Goal: Task Accomplishment & Management: Manage account settings

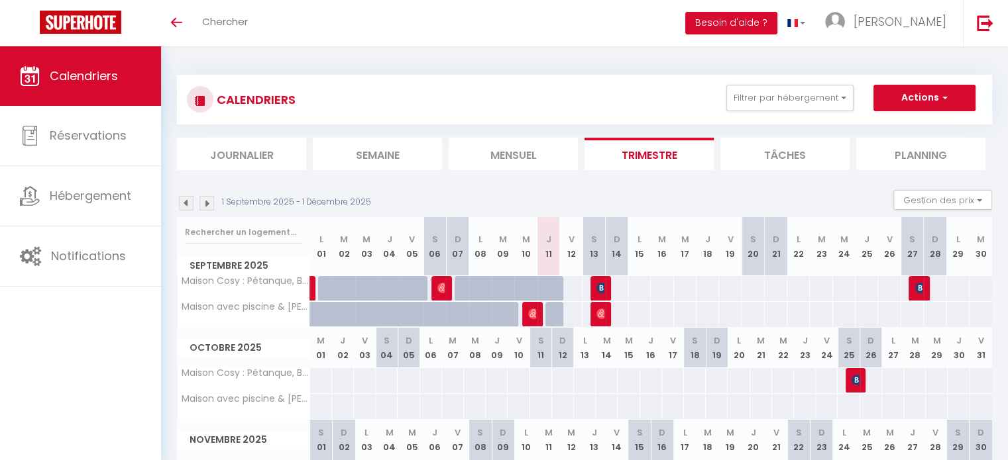
click at [527, 316] on div at bounding box center [533, 314] width 23 height 25
click at [535, 312] on img at bounding box center [533, 314] width 11 height 11
select select "OK"
select select "0"
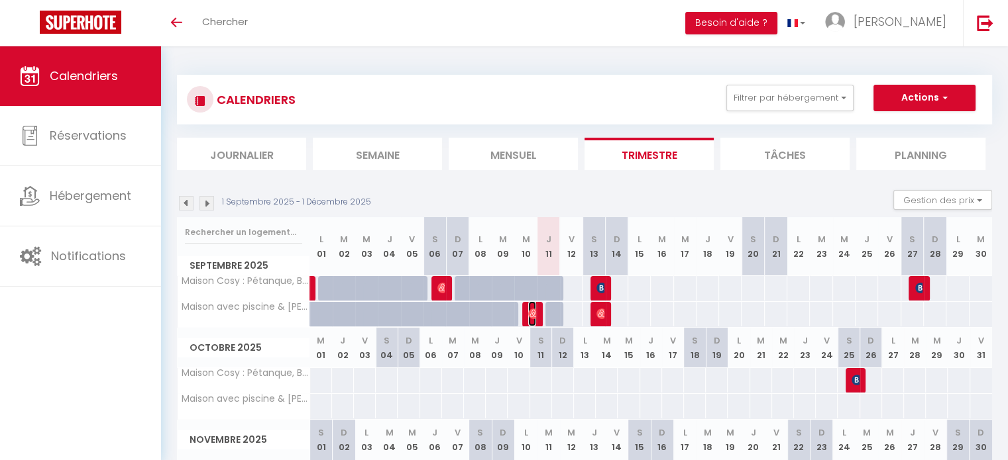
select select "0"
select select "1"
select select
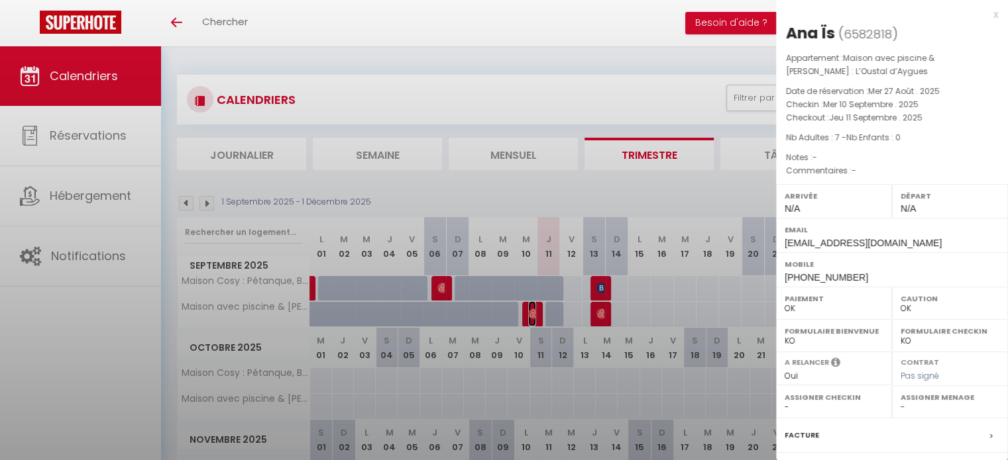
select select "33972"
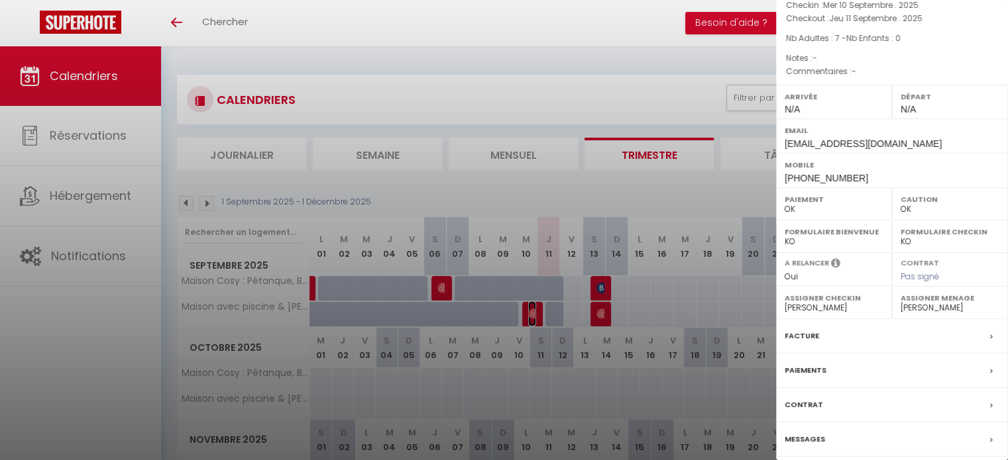
scroll to position [101, 0]
drag, startPoint x: 815, startPoint y: 439, endPoint x: 896, endPoint y: 416, distance: 84.7
click at [814, 439] on label "Messages" at bounding box center [804, 438] width 40 height 14
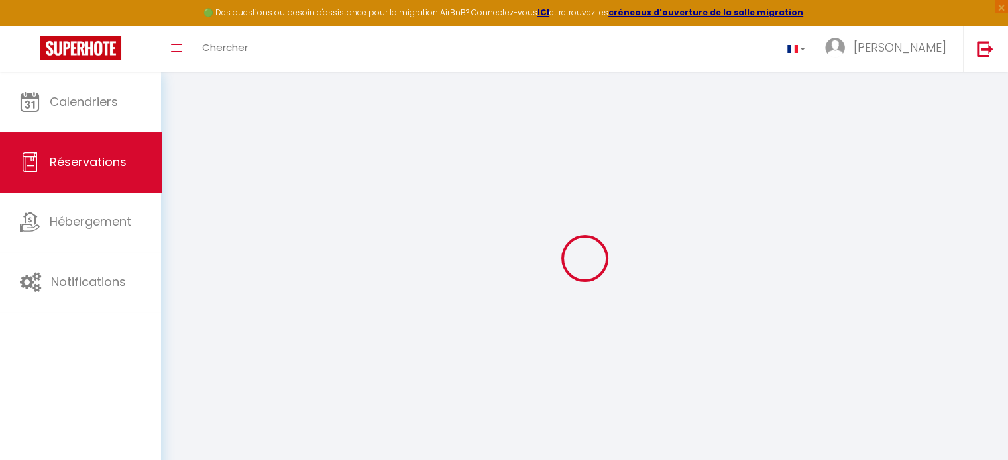
select select
checkbox input "false"
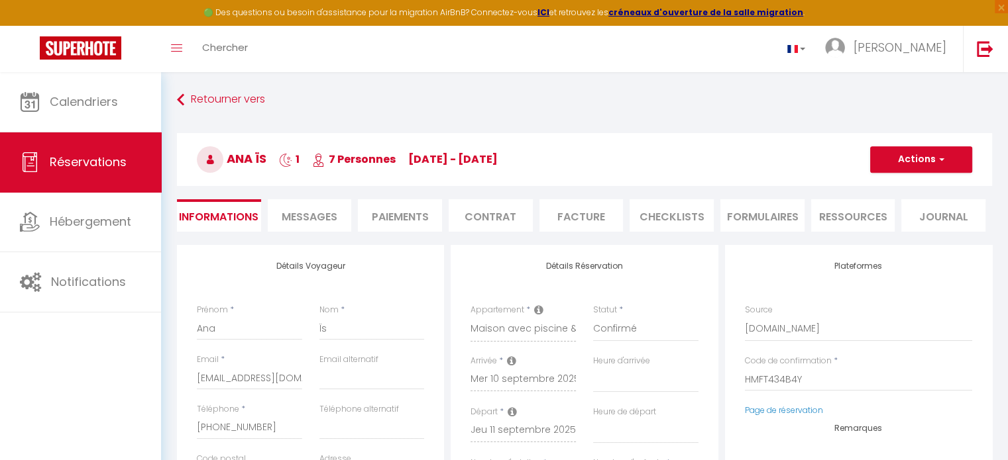
select select
checkbox input "false"
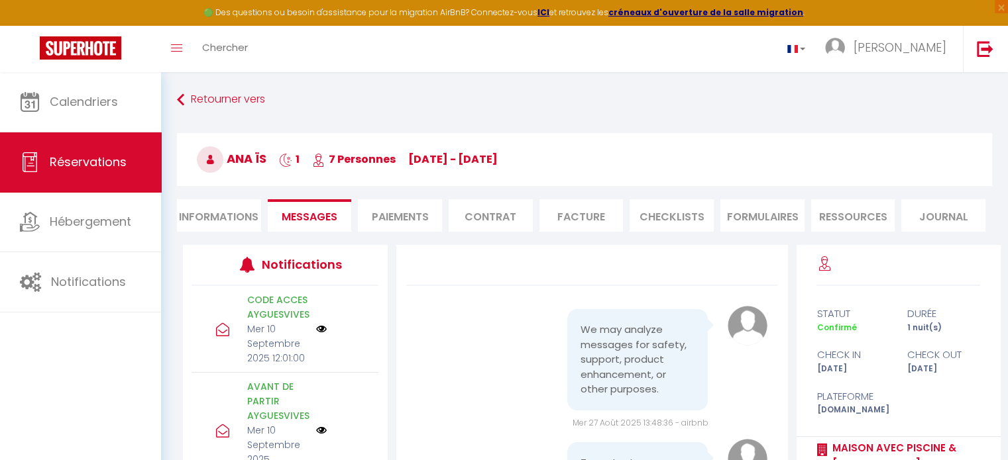
scroll to position [13346, 0]
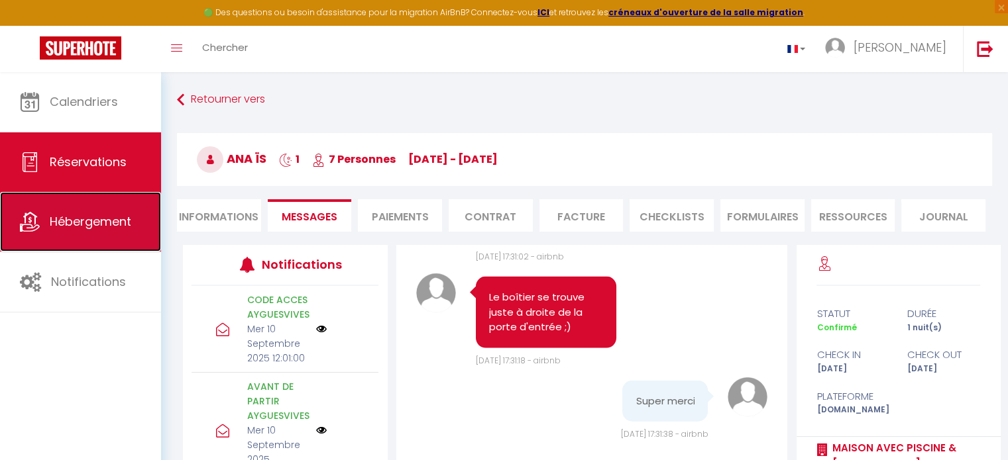
click at [123, 202] on link "Hébergement" at bounding box center [80, 222] width 161 height 60
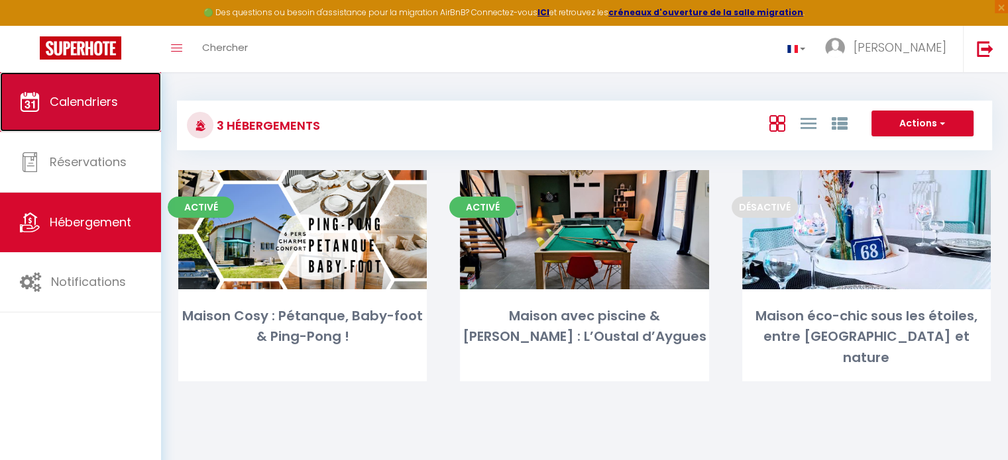
click at [89, 111] on link "Calendriers" at bounding box center [80, 102] width 161 height 60
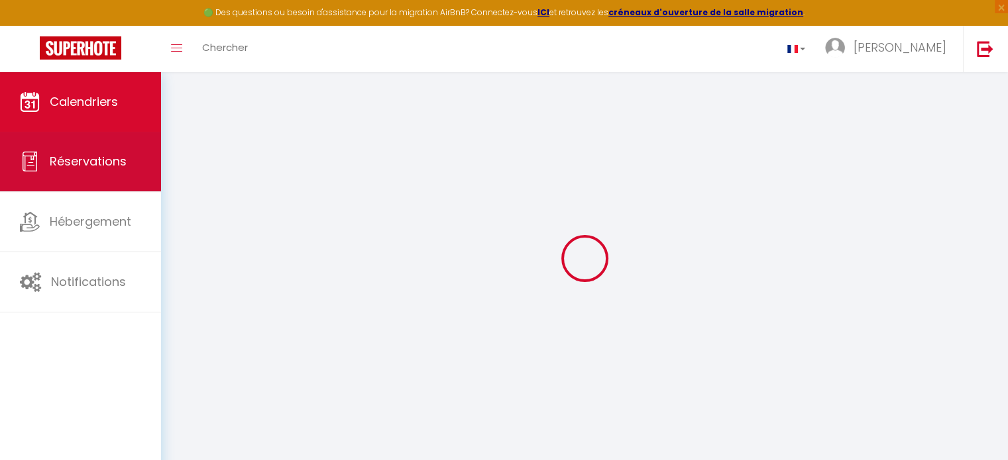
select select
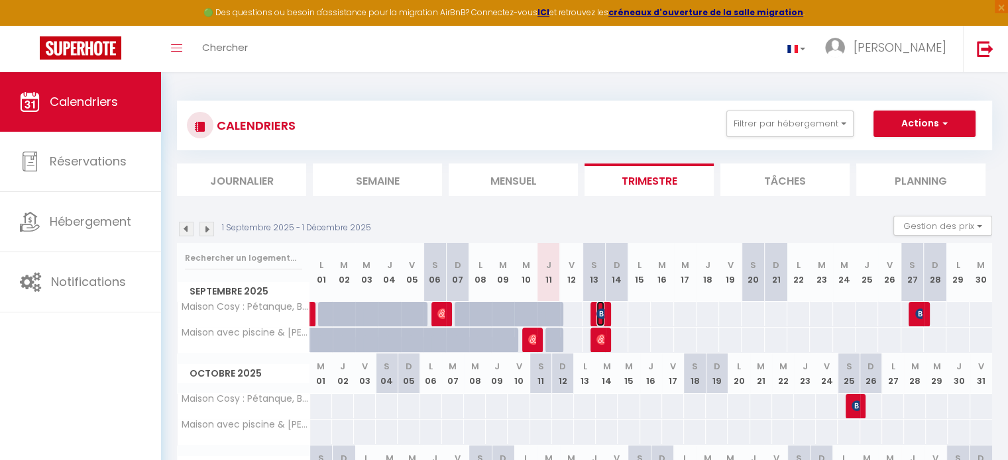
click at [596, 311] on img at bounding box center [601, 314] width 11 height 11
select select "OK"
select select "0"
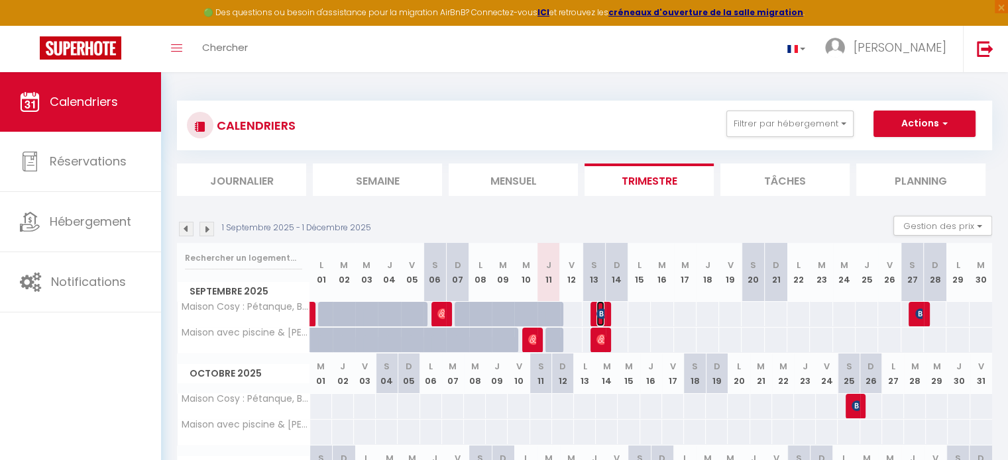
select select "1"
select select
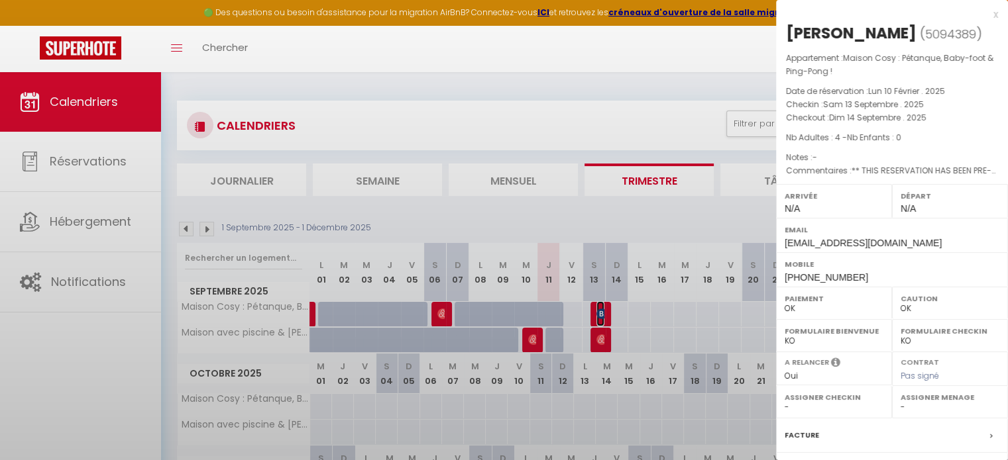
select select "27655"
select select "33972"
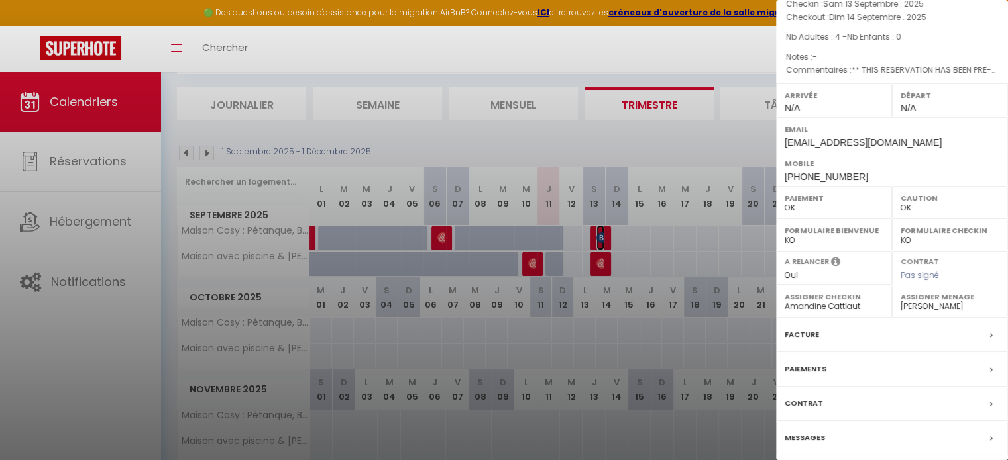
scroll to position [131, 0]
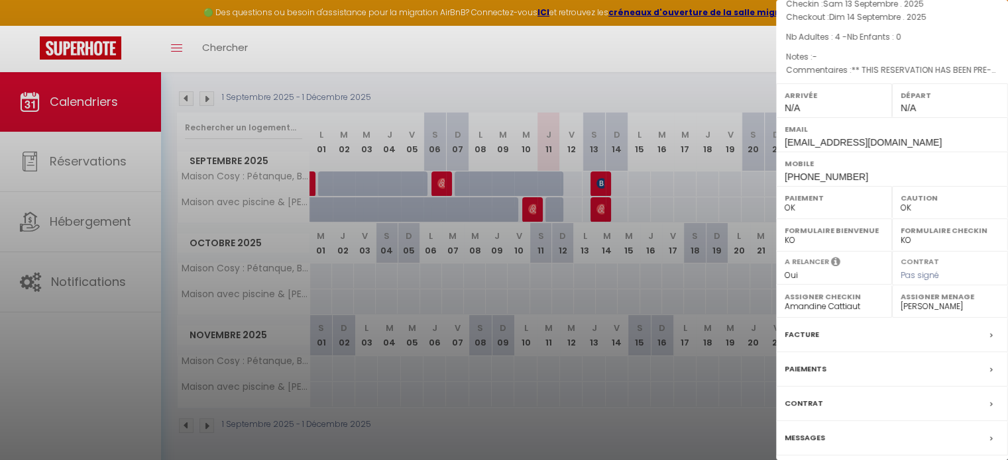
click at [817, 431] on label "Messages" at bounding box center [804, 438] width 40 height 14
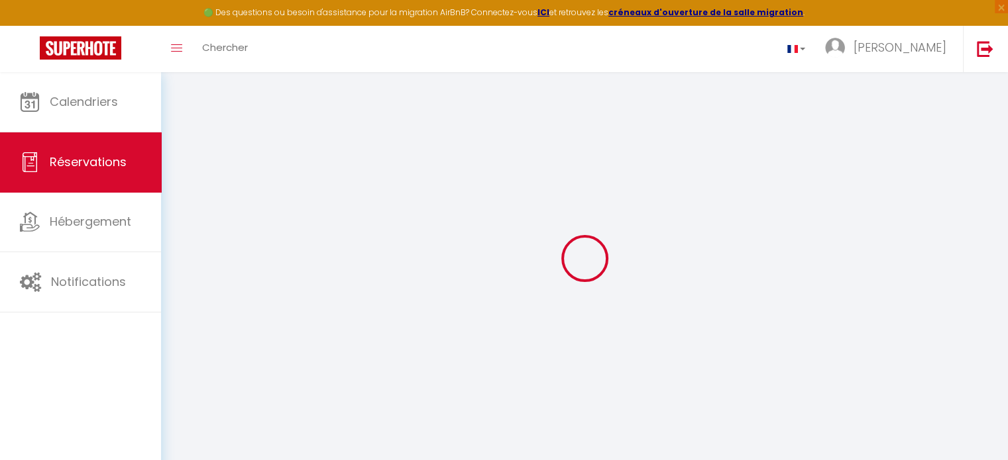
select select
checkbox input "false"
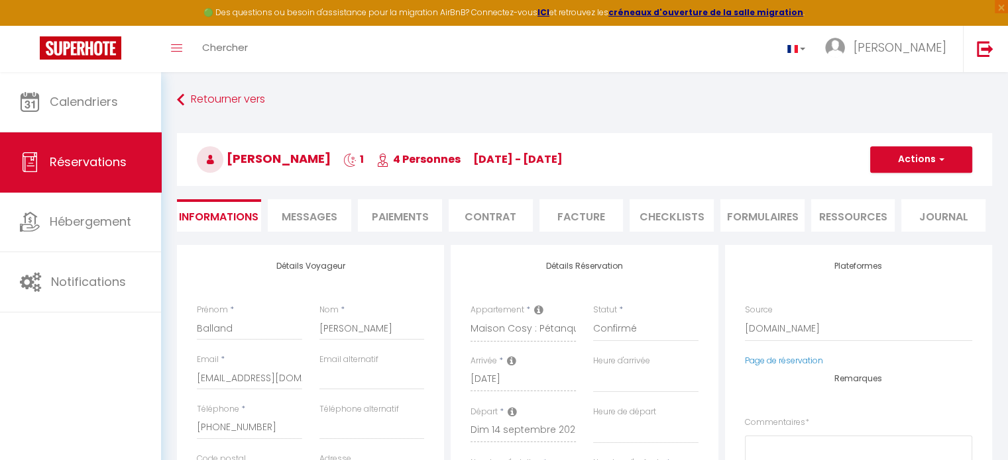
select select
checkbox input "false"
type textarea "** THIS RESERVATION HAS BEEN PRE-PAID ** BOOKING NOTE : Payment charge is EUR 2…"
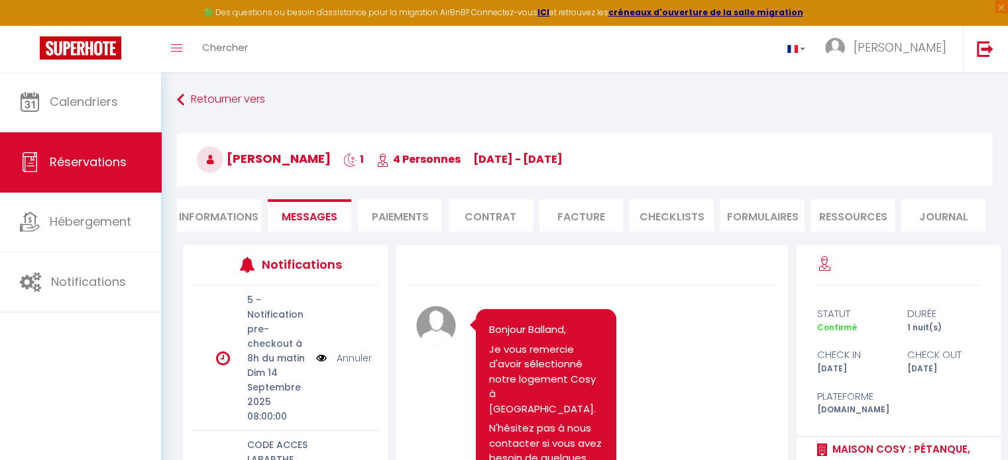
scroll to position [815, 0]
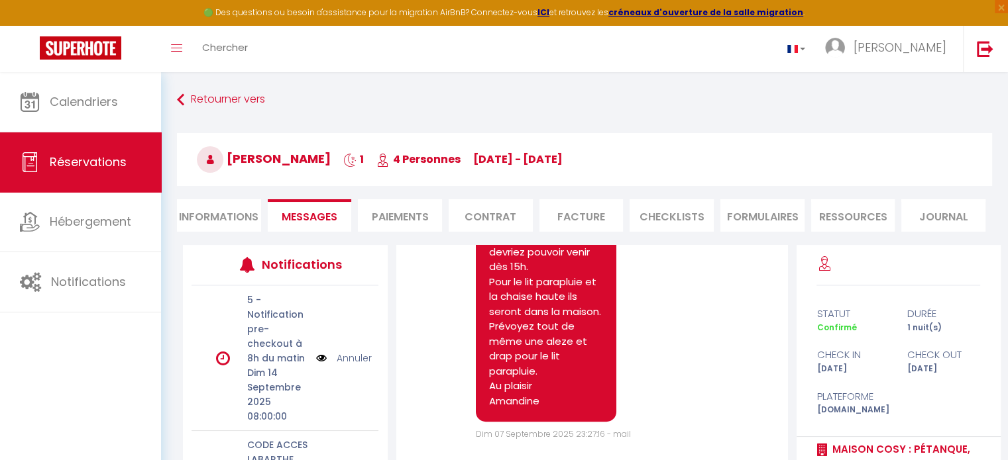
click at [174, 103] on div "Retourner vers [PERSON_NAME] 1 4 Personnes [DATE] - [DATE] Actions Enregistrer …" at bounding box center [584, 166] width 832 height 157
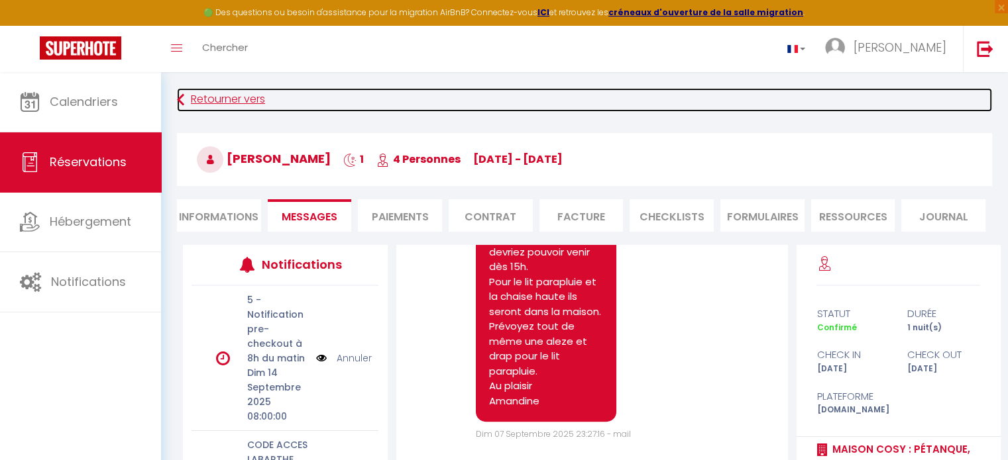
click at [180, 97] on icon at bounding box center [180, 100] width 7 height 24
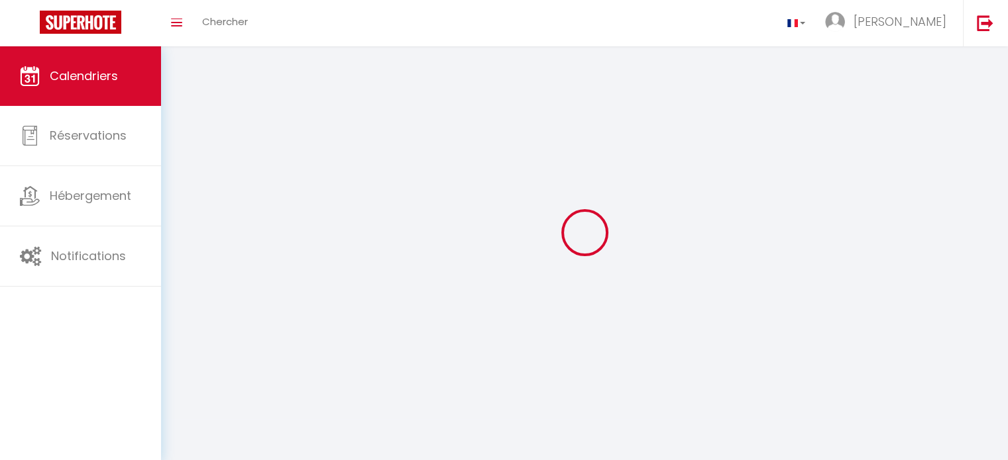
scroll to position [46, 0]
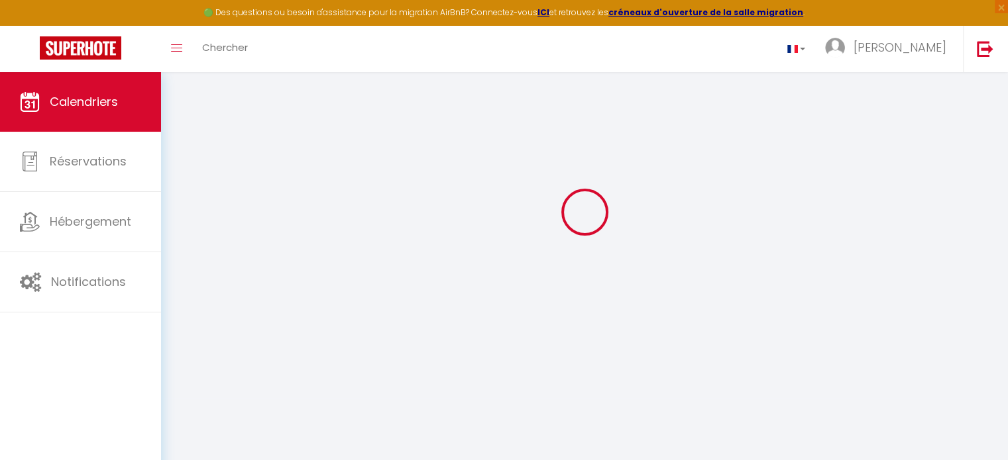
select select
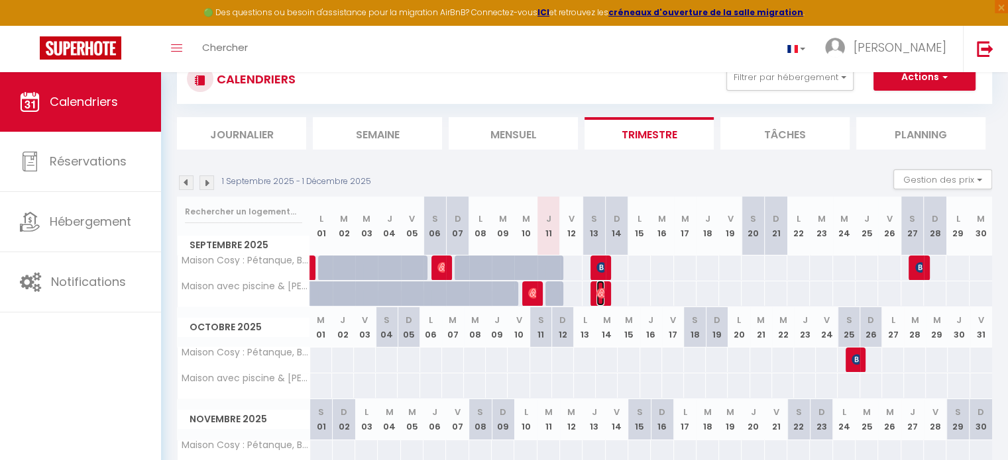
click at [602, 291] on img at bounding box center [601, 293] width 11 height 11
select select "OK"
select select "0"
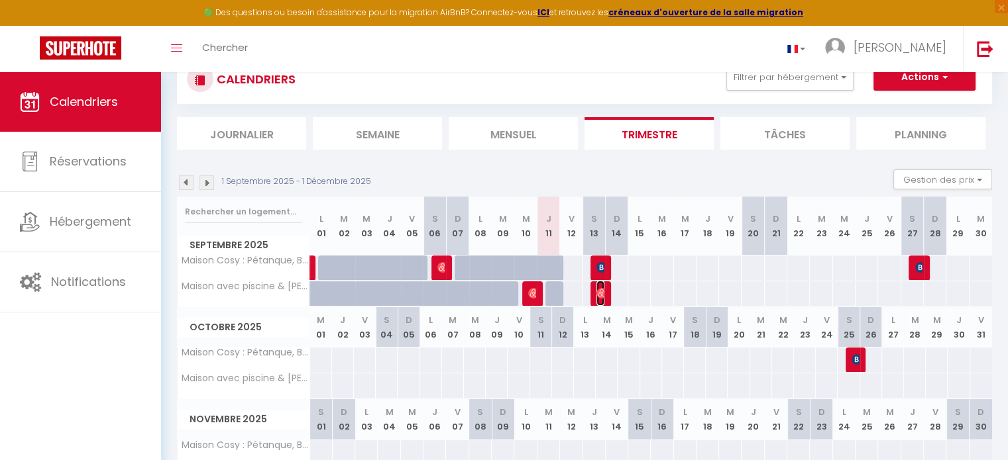
select select "1"
select select
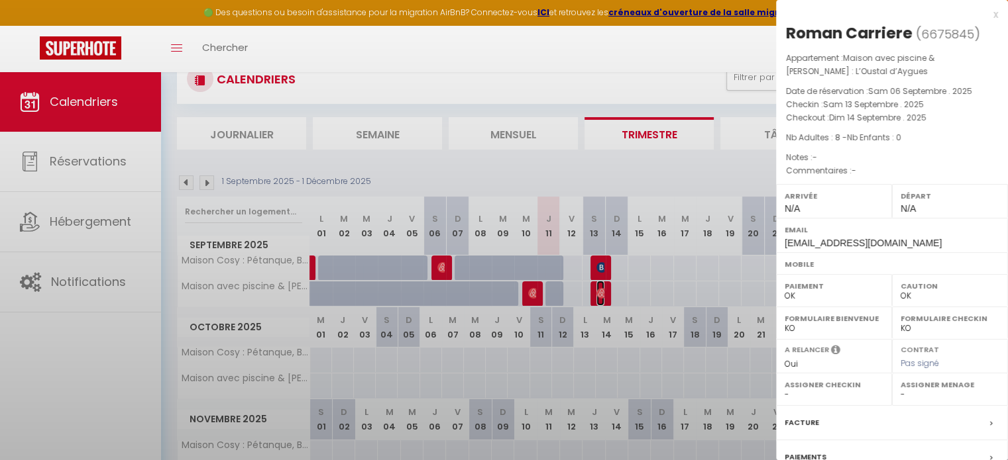
select select "33972"
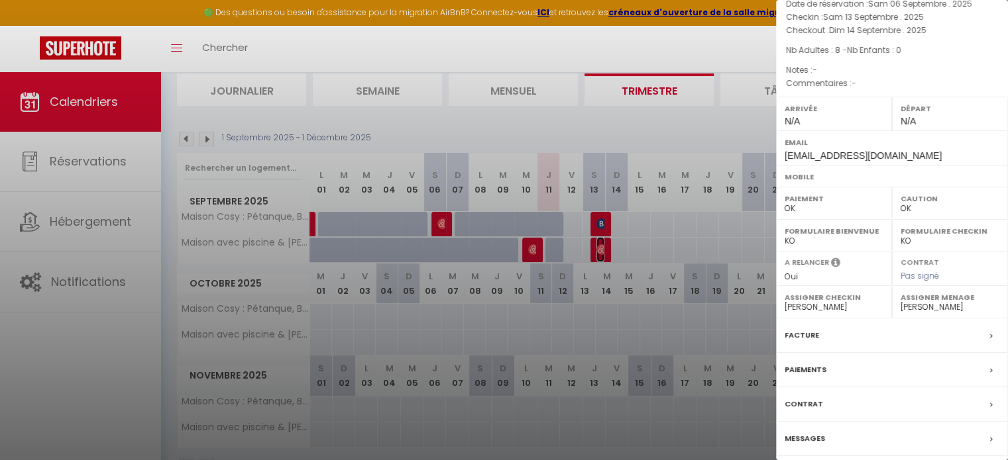
scroll to position [131, 0]
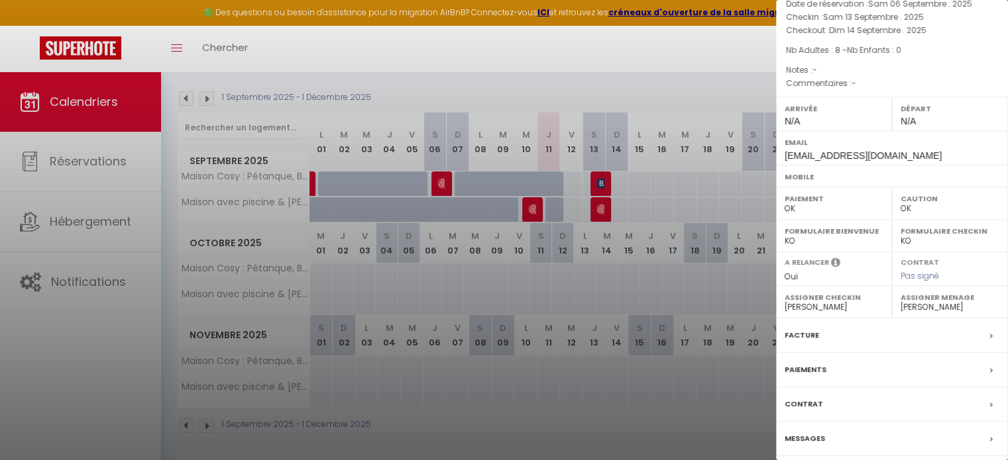
click at [800, 436] on label "Messages" at bounding box center [804, 439] width 40 height 14
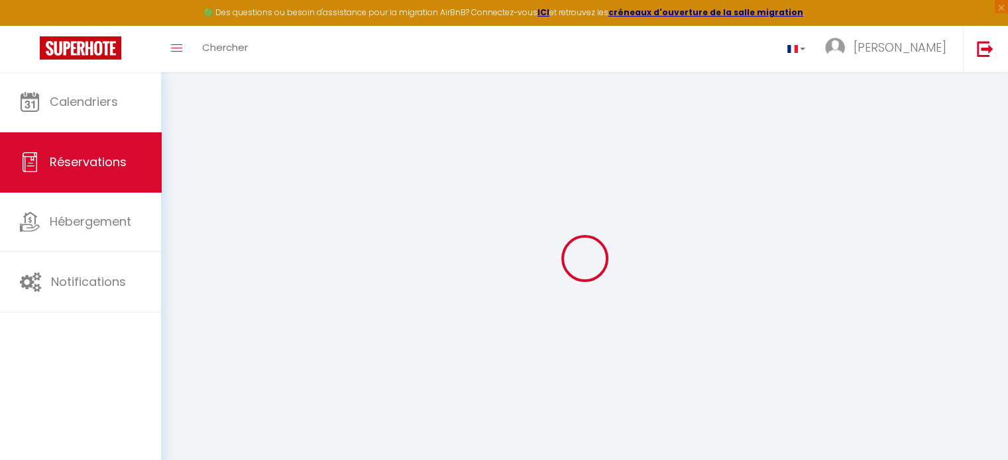
drag, startPoint x: 857, startPoint y: 413, endPoint x: 208, endPoint y: 88, distance: 725.3
click at [208, 88] on div at bounding box center [584, 258] width 815 height 341
select select
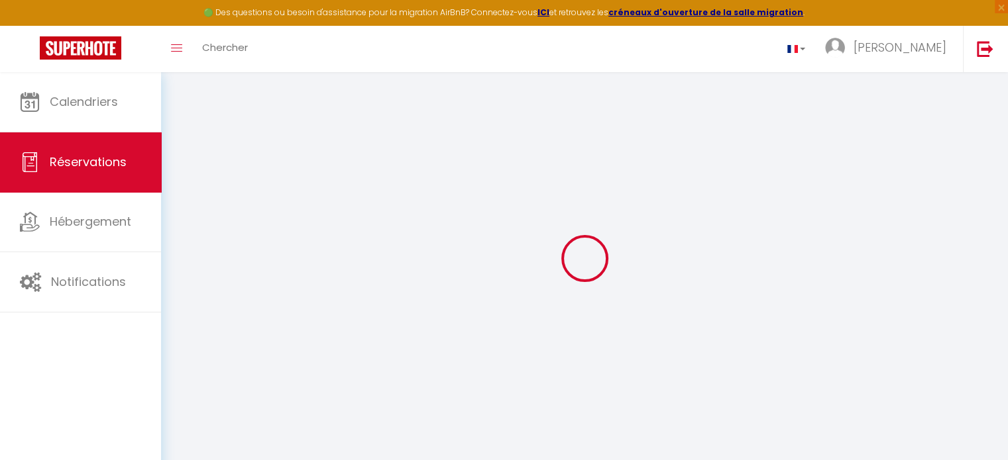
checkbox input "false"
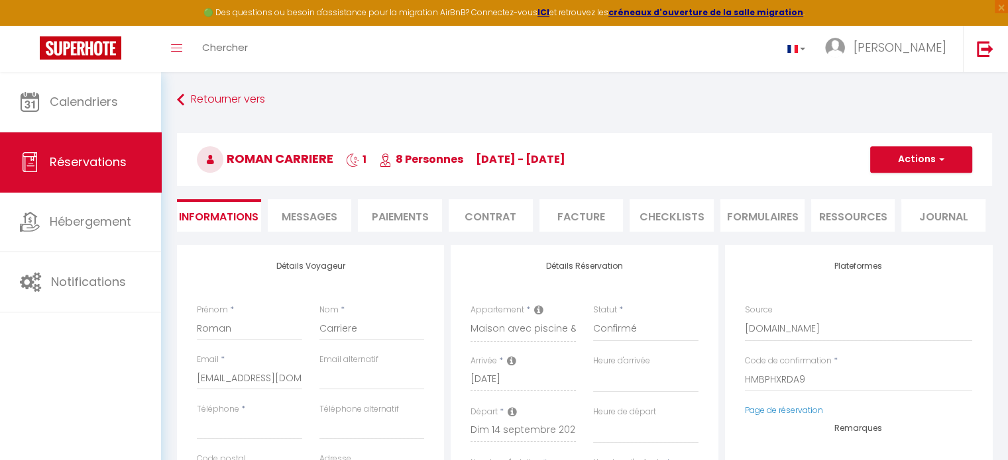
select select
checkbox input "false"
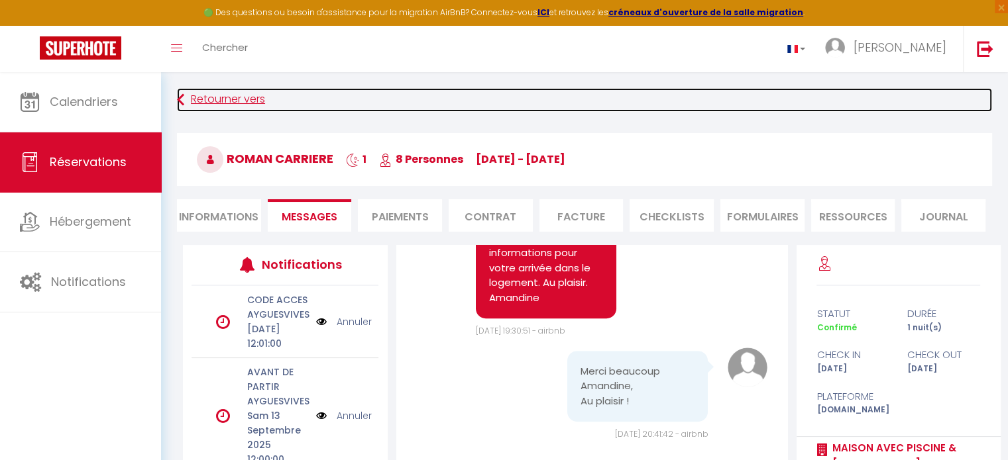
click at [223, 100] on link "Retourner vers" at bounding box center [584, 100] width 815 height 24
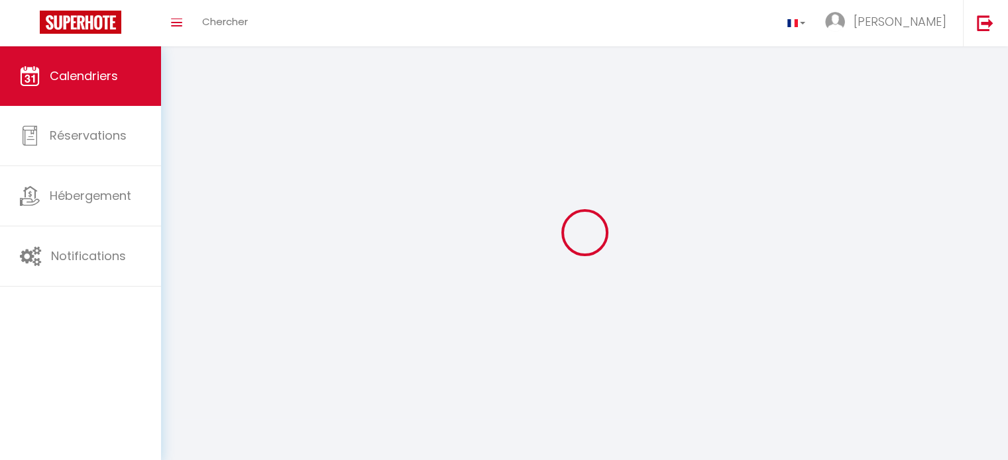
scroll to position [46, 0]
